Goal: Task Accomplishment & Management: Complete application form

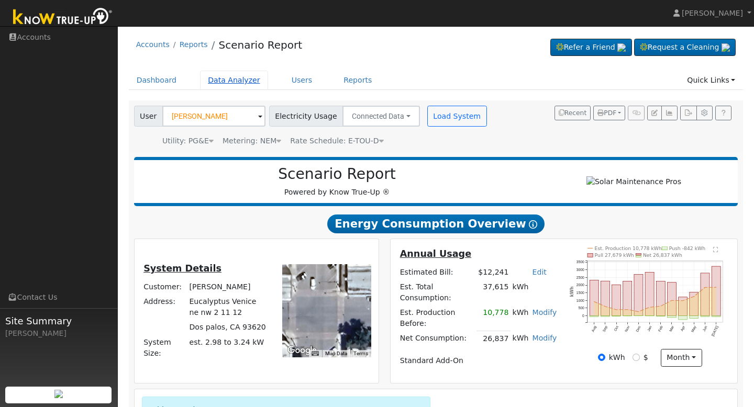
click at [211, 78] on link "Data Analyzer" at bounding box center [234, 80] width 68 height 19
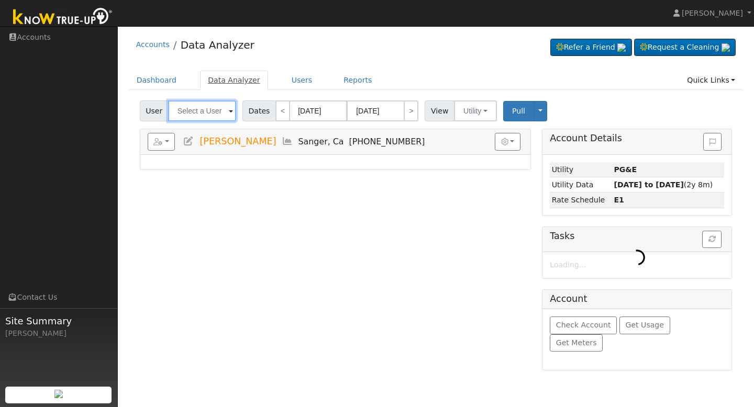
type input "[PERSON_NAME]"
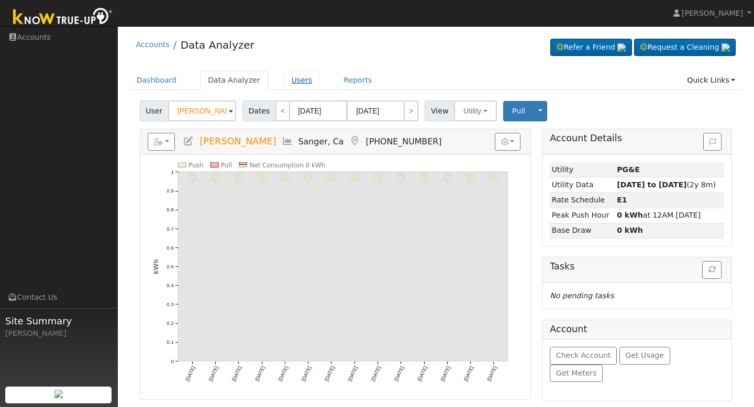
click at [285, 82] on link "Users" at bounding box center [302, 80] width 37 height 19
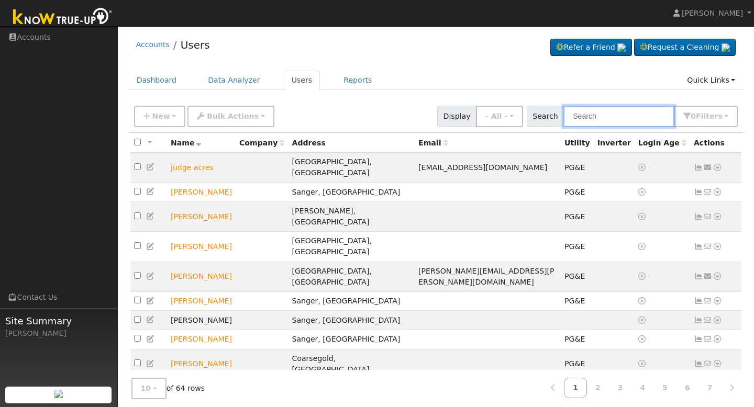
click at [592, 110] on input "text" at bounding box center [618, 116] width 111 height 21
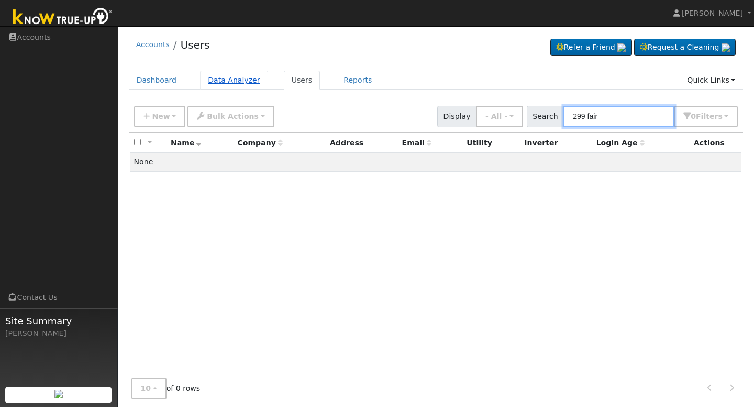
type input "299 fair"
click at [244, 85] on link "Data Analyzer" at bounding box center [234, 80] width 68 height 19
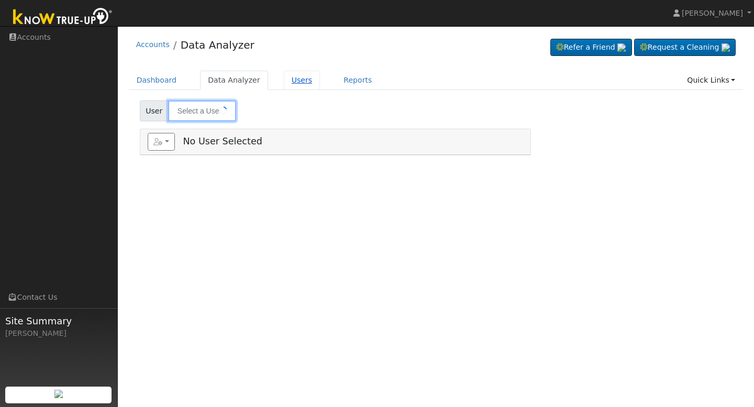
type input "[PERSON_NAME]"
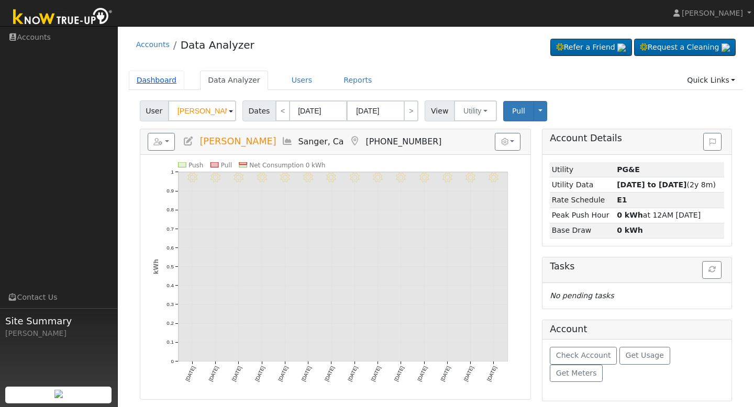
click at [145, 82] on link "Dashboard" at bounding box center [157, 80] width 56 height 19
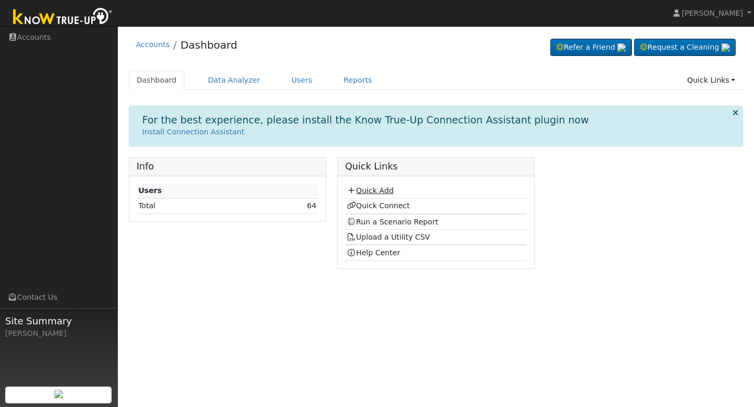
click at [370, 191] on link "Quick Add" at bounding box center [370, 190] width 47 height 8
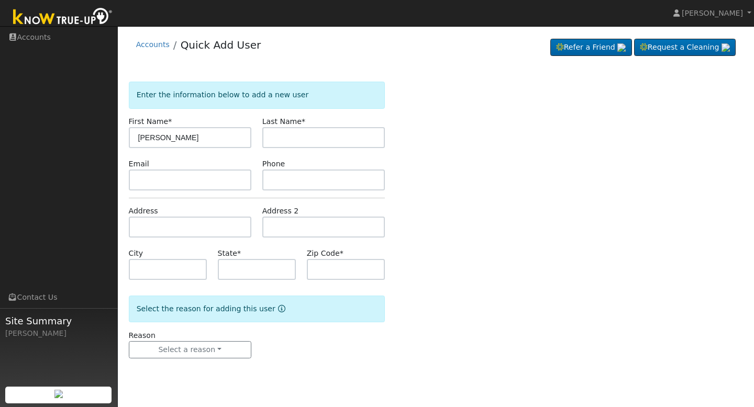
type input "[PERSON_NAME]"
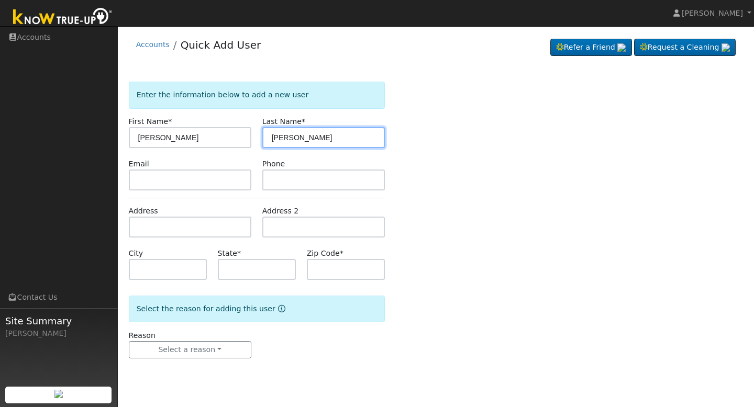
type input "[PERSON_NAME]"
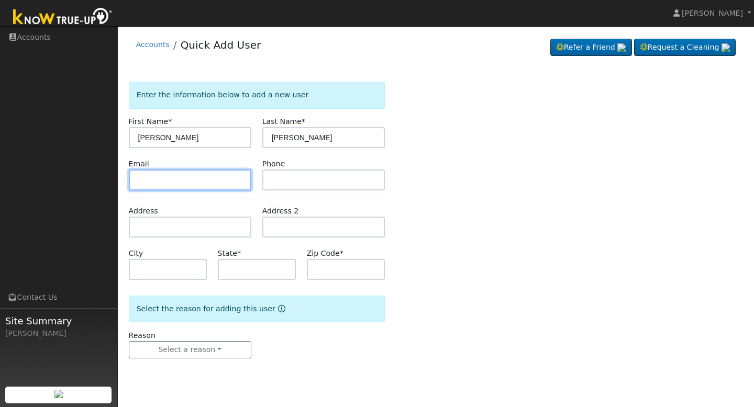
click at [209, 183] on input "text" at bounding box center [190, 180] width 123 height 21
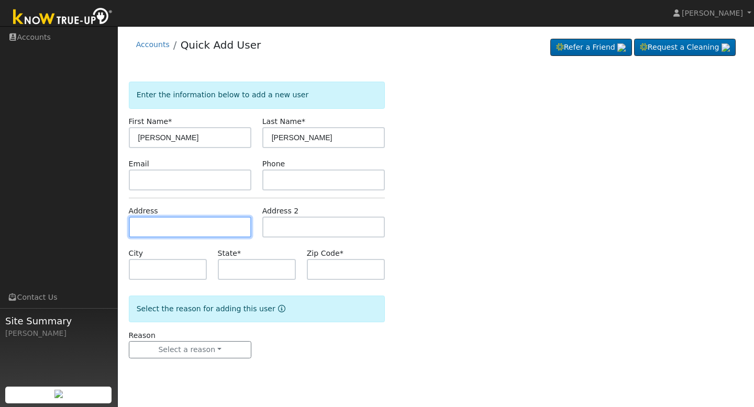
click at [202, 222] on input "text" at bounding box center [190, 227] width 123 height 21
type input "[STREET_ADDRESS]"
type input "Sanger"
type input "CA"
type input "93657"
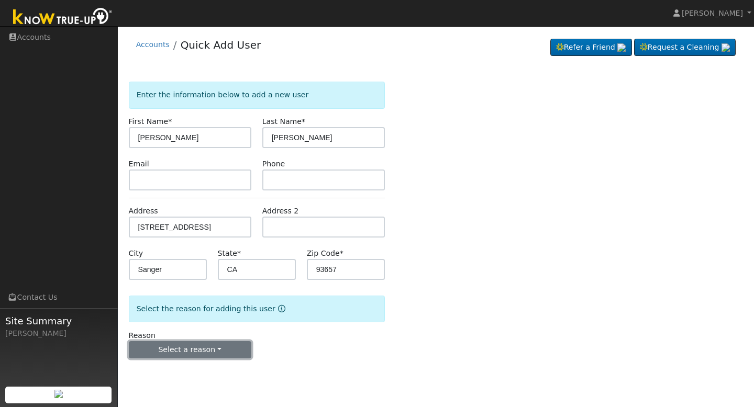
click at [192, 348] on button "Select a reason" at bounding box center [190, 350] width 123 height 18
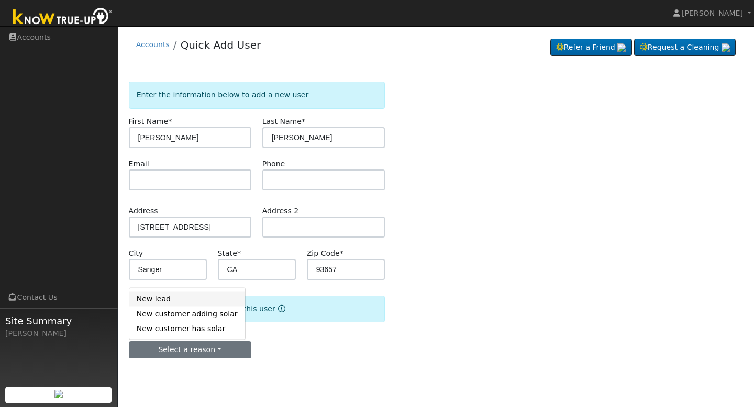
click at [188, 301] on link "New lead" at bounding box center [187, 299] width 116 height 15
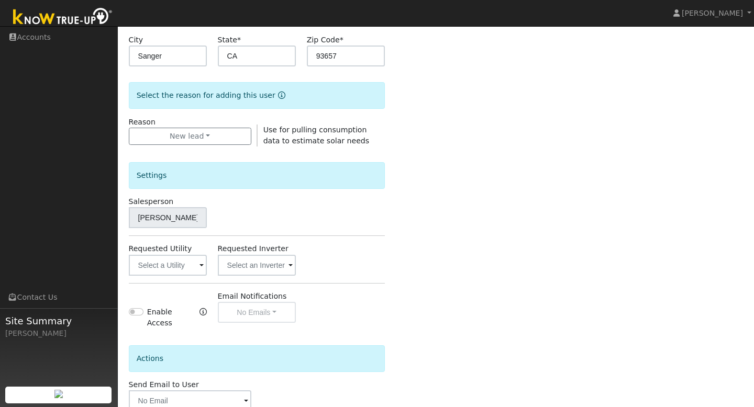
scroll to position [236, 0]
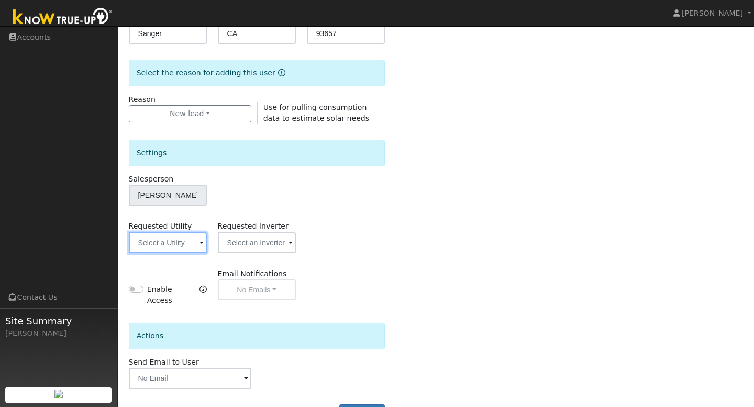
click at [173, 252] on input "text" at bounding box center [168, 243] width 78 height 21
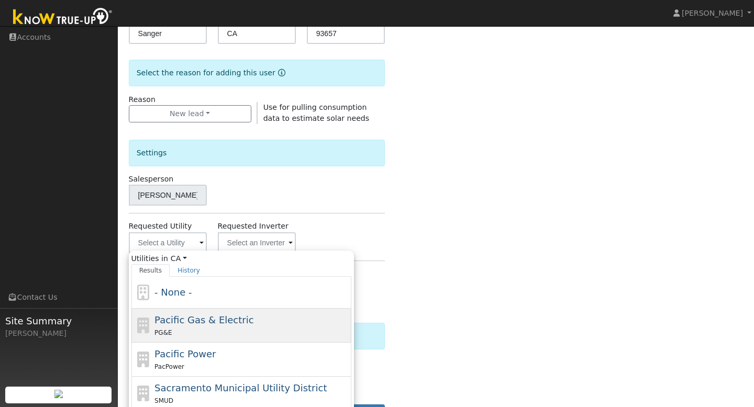
click at [186, 324] on span "Pacific Gas & Electric" at bounding box center [203, 320] width 99 height 11
type input "Pacific Gas & Electric"
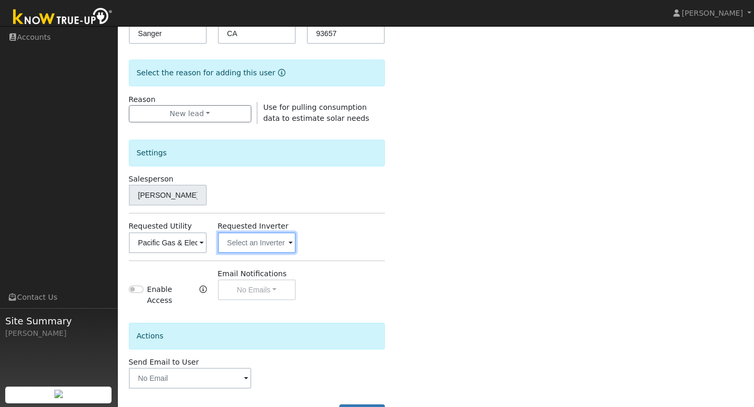
click at [207, 244] on input "text" at bounding box center [168, 243] width 78 height 21
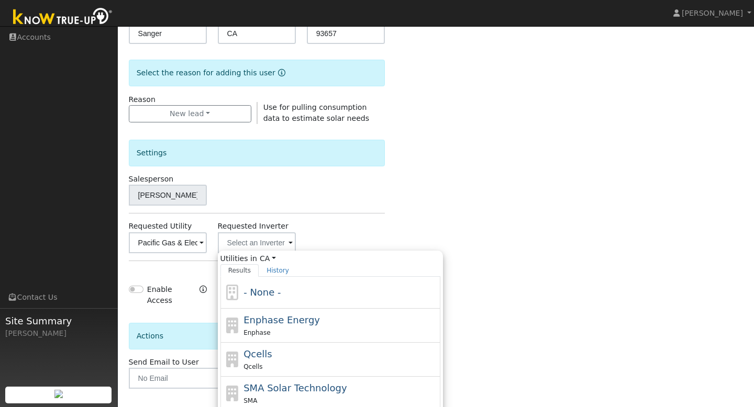
click at [331, 194] on div "Salesperson [PERSON_NAME]" at bounding box center [256, 190] width 267 height 32
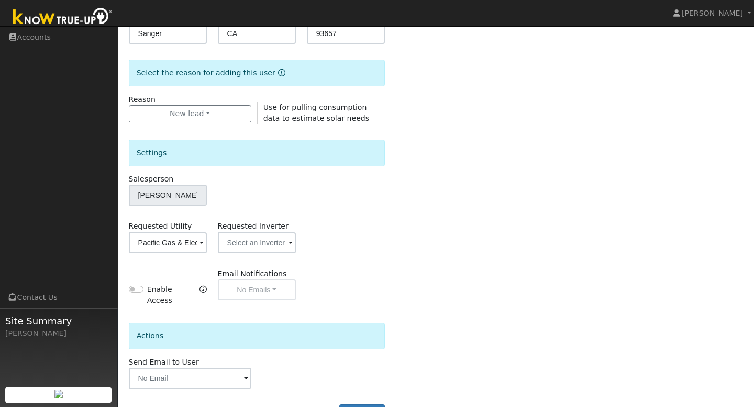
scroll to position [271, 0]
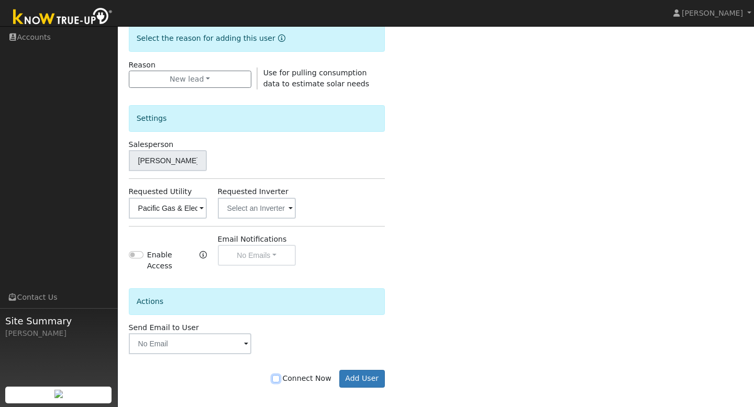
click at [280, 375] on input "Connect Now" at bounding box center [275, 378] width 7 height 7
checkbox input "true"
click at [368, 370] on button "Add User" at bounding box center [362, 379] width 46 height 18
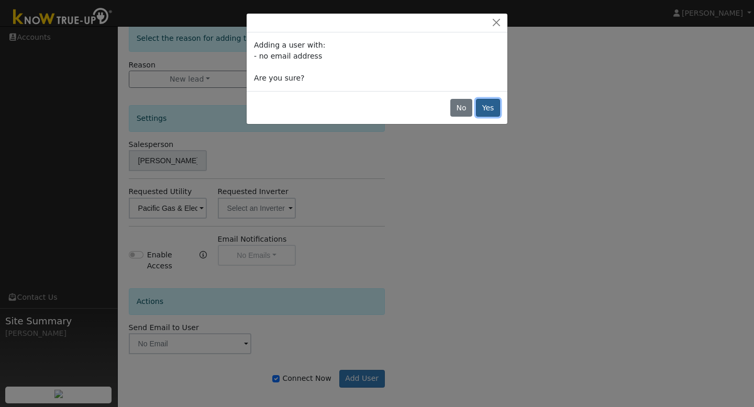
click at [488, 111] on button "Yes" at bounding box center [488, 108] width 24 height 18
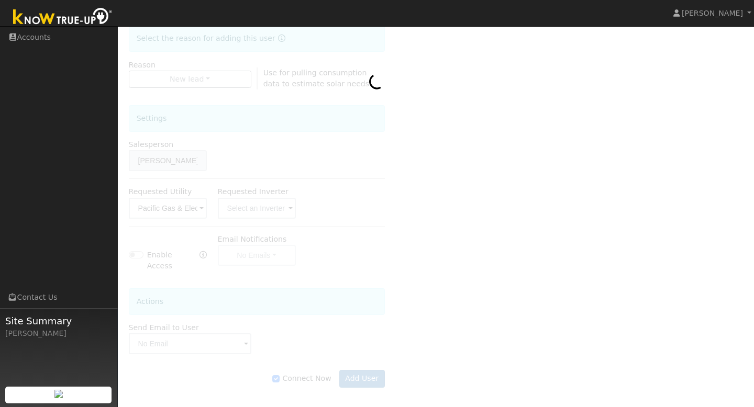
click at [86, 18] on img at bounding box center [63, 18] width 110 height 24
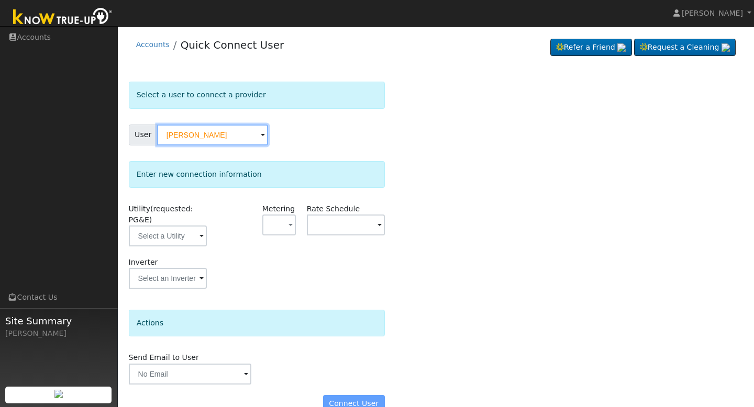
scroll to position [21, 0]
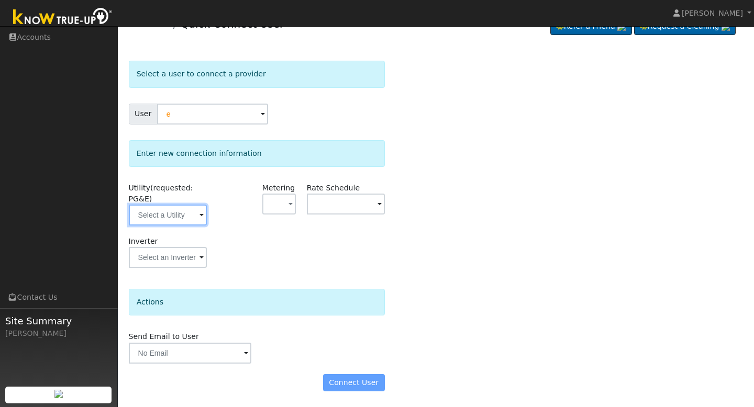
click at [197, 216] on input "text" at bounding box center [168, 215] width 78 height 21
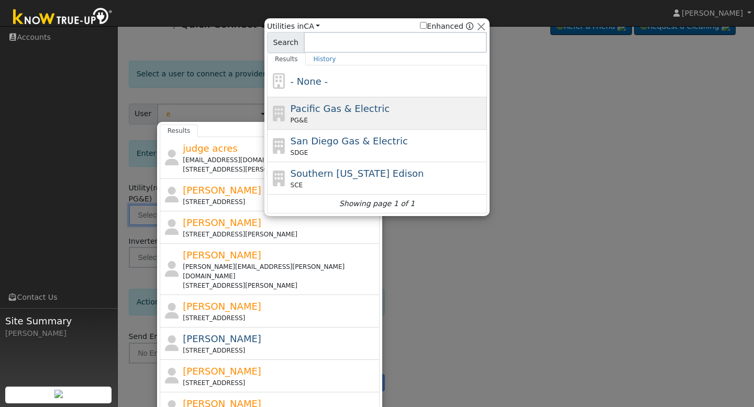
click at [327, 107] on span "Pacific Gas & Electric" at bounding box center [340, 108] width 99 height 11
type input "[PERSON_NAME]"
type input "PG&E"
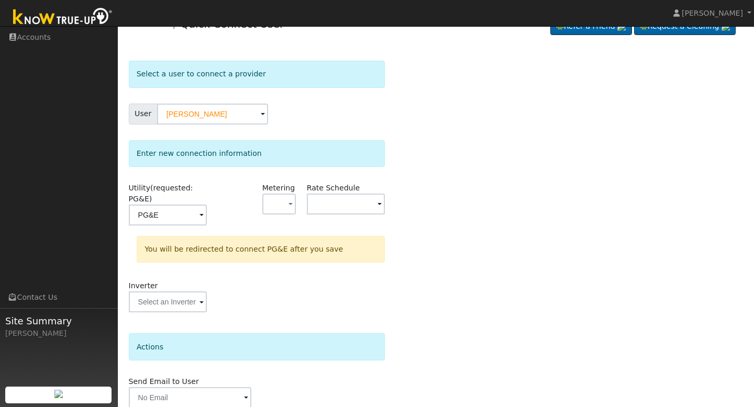
click at [411, 236] on div "Select a user to connect a provider User meliton pallares jr Account Default Ac…" at bounding box center [436, 254] width 615 height 386
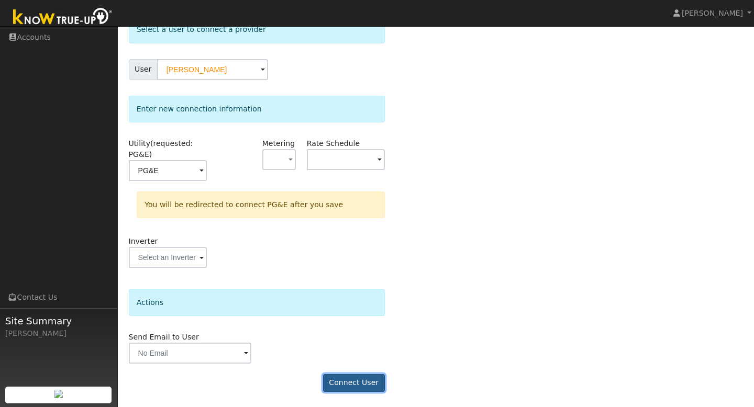
click at [351, 380] on button "Connect User" at bounding box center [354, 383] width 62 height 18
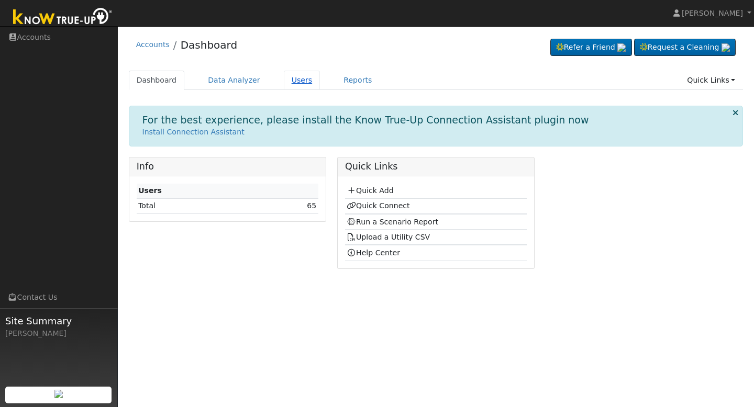
click at [288, 83] on link "Users" at bounding box center [302, 80] width 37 height 19
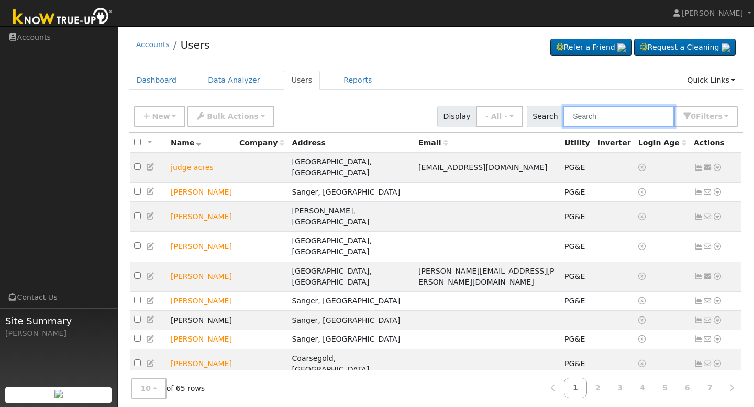
click at [601, 120] on input "text" at bounding box center [618, 116] width 111 height 21
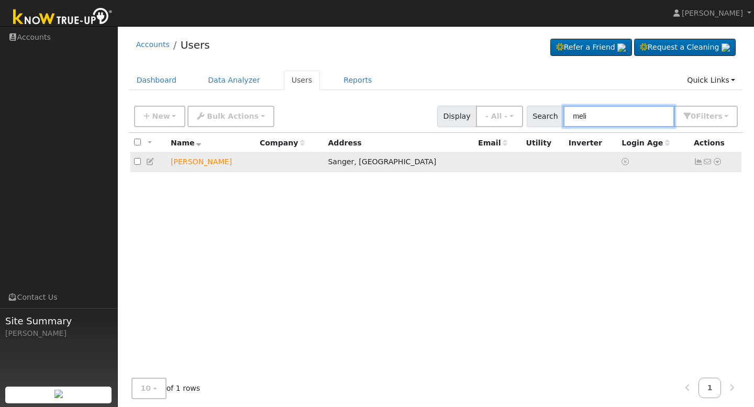
type input "meli"
click at [209, 165] on td "[PERSON_NAME]" at bounding box center [211, 162] width 89 height 19
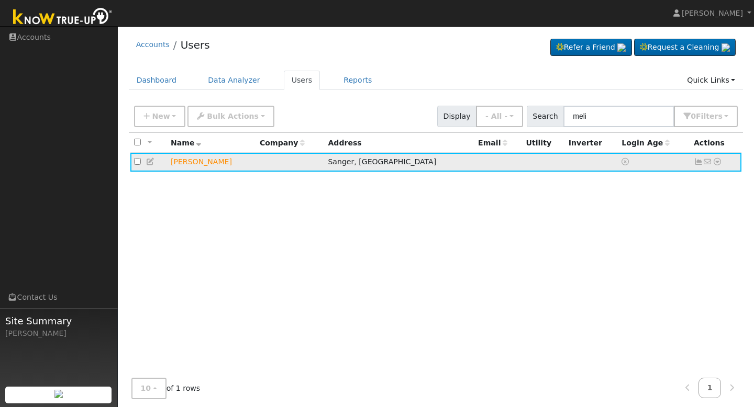
click at [698, 163] on icon at bounding box center [698, 161] width 9 height 7
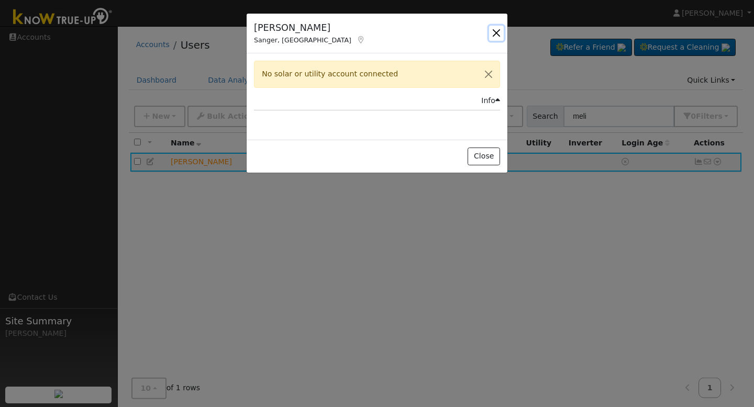
click at [499, 29] on button "button" at bounding box center [496, 33] width 15 height 15
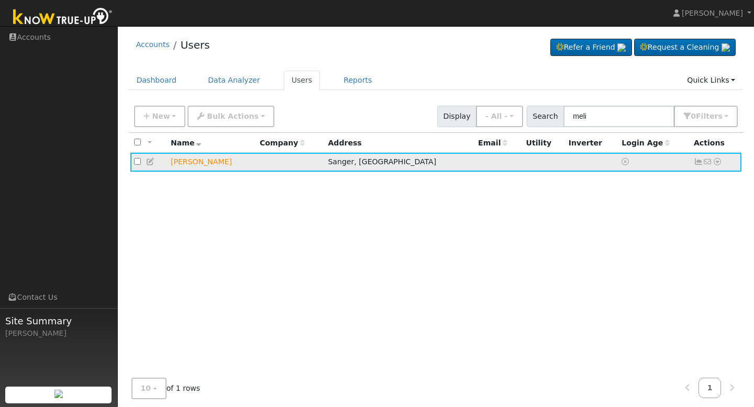
click at [719, 161] on icon at bounding box center [717, 161] width 9 height 7
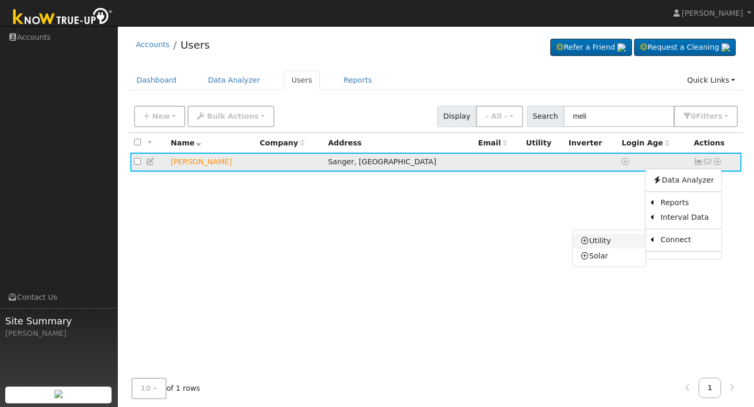
click at [625, 244] on link "Utility" at bounding box center [609, 241] width 73 height 15
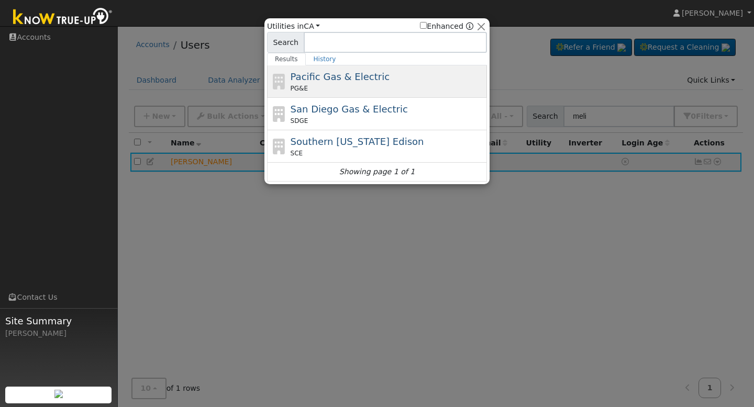
click at [424, 78] on div "Pacific Gas & Electric PG&E" at bounding box center [388, 82] width 194 height 24
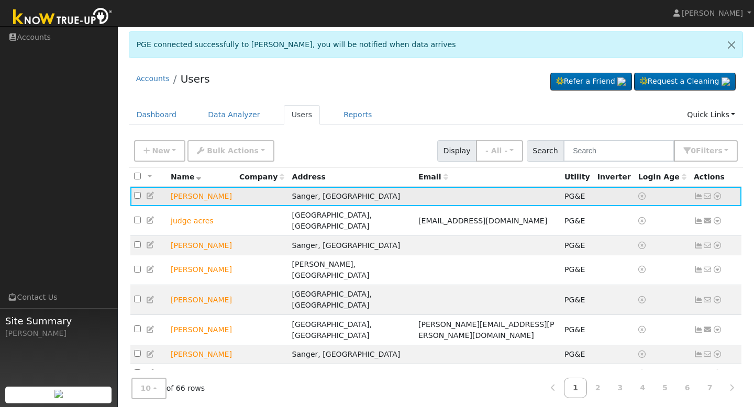
click at [696, 196] on icon at bounding box center [698, 196] width 9 height 7
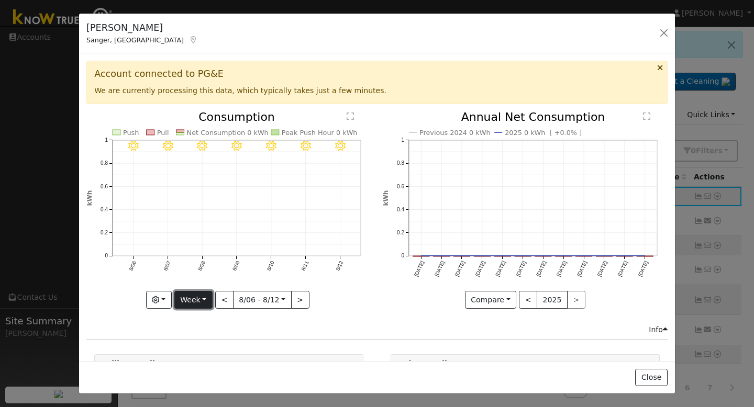
click at [204, 295] on button "Week" at bounding box center [193, 300] width 38 height 18
click at [207, 261] on link "Year" at bounding box center [211, 264] width 73 height 15
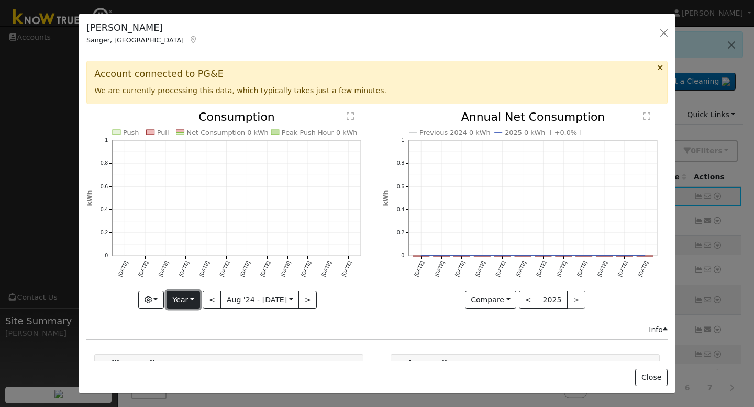
click at [186, 293] on button "Year" at bounding box center [184, 300] width 34 height 18
click at [201, 253] on link "Month" at bounding box center [203, 248] width 73 height 15
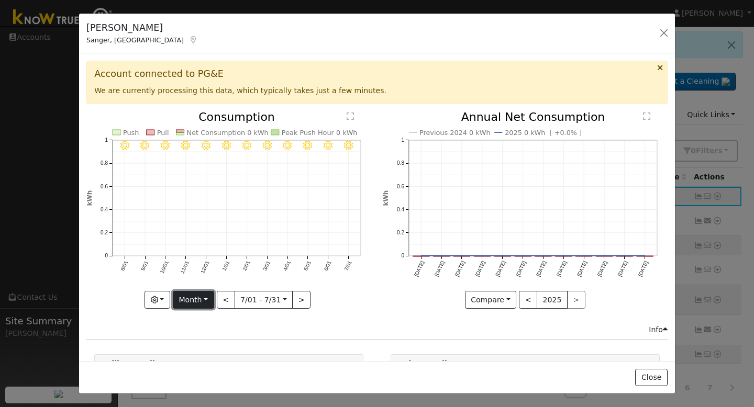
click at [203, 303] on button "Month" at bounding box center [193, 300] width 41 height 18
click at [207, 261] on link "Year" at bounding box center [209, 264] width 73 height 15
type input "[DATE]"
